Goal: Information Seeking & Learning: Learn about a topic

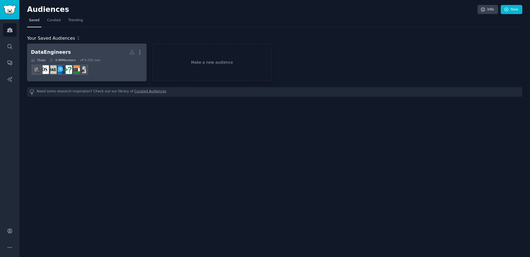
click at [73, 49] on h2 "DataEngineers More" at bounding box center [87, 52] width 112 height 10
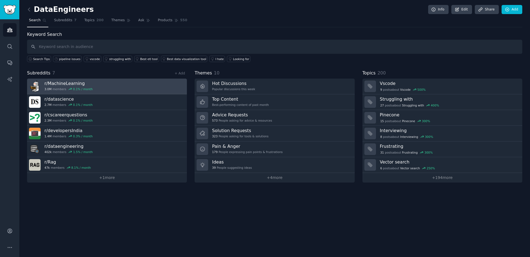
click at [78, 82] on h3 "r/ MachineLearning" at bounding box center [68, 84] width 48 height 6
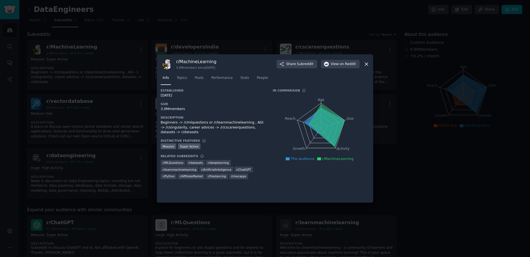
click at [366, 64] on icon at bounding box center [367, 64] width 6 height 6
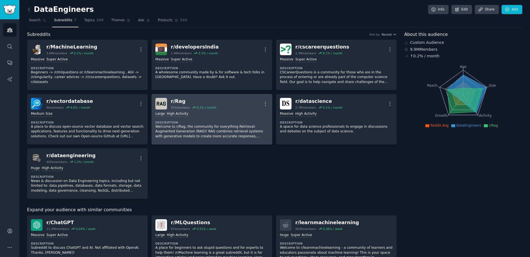
click at [206, 133] on p "Welcome to r/Rag, the community for everything Retrieval-Augmented Generation (…" at bounding box center [211, 132] width 113 height 15
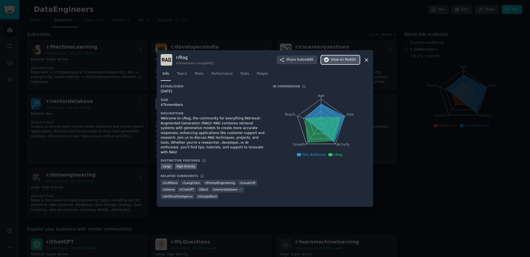
click at [330, 64] on button "View on Reddit" at bounding box center [340, 59] width 39 height 9
click at [365, 63] on icon at bounding box center [367, 60] width 6 height 6
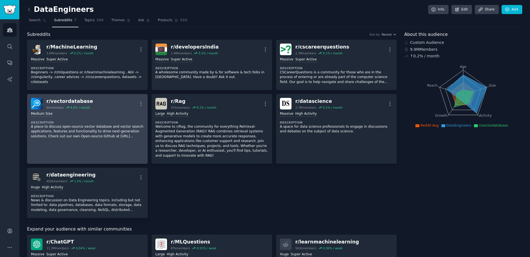
click at [103, 137] on p "A place to discuss open-source vector database and vector search applications, …" at bounding box center [87, 132] width 113 height 15
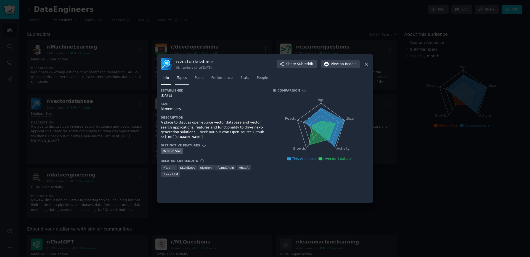
click at [186, 78] on span "Topics" at bounding box center [182, 78] width 10 height 5
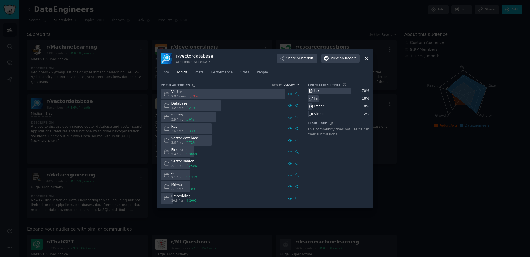
click at [367, 58] on icon at bounding box center [367, 58] width 6 height 6
